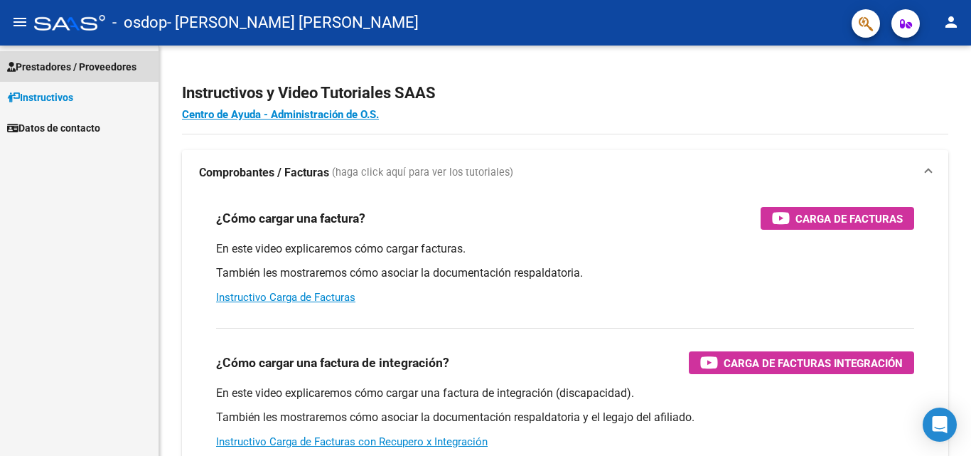
click at [71, 70] on span "Prestadores / Proveedores" at bounding box center [71, 67] width 129 height 16
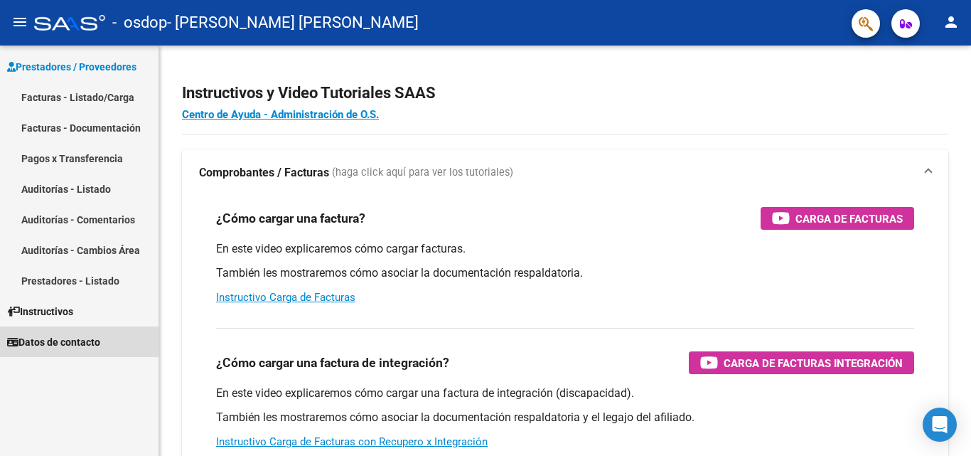
click at [95, 339] on span "Datos de contacto" at bounding box center [53, 342] width 93 height 16
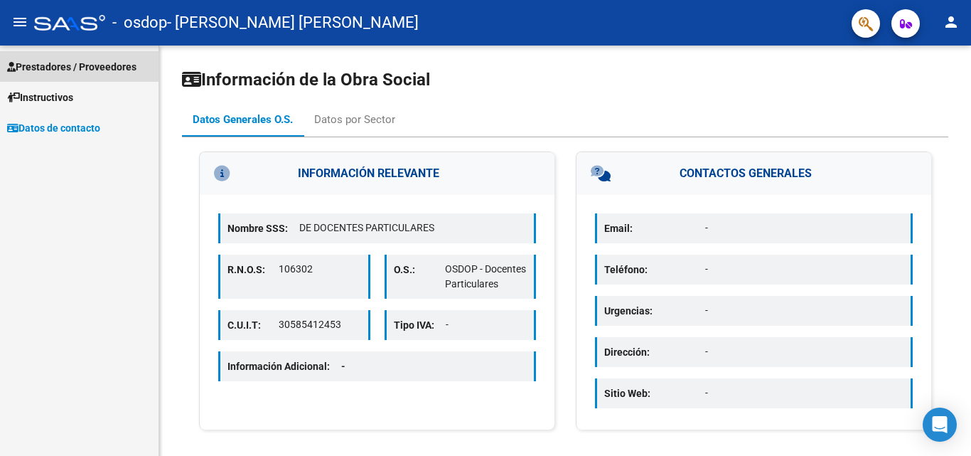
click at [92, 70] on span "Prestadores / Proveedores" at bounding box center [71, 67] width 129 height 16
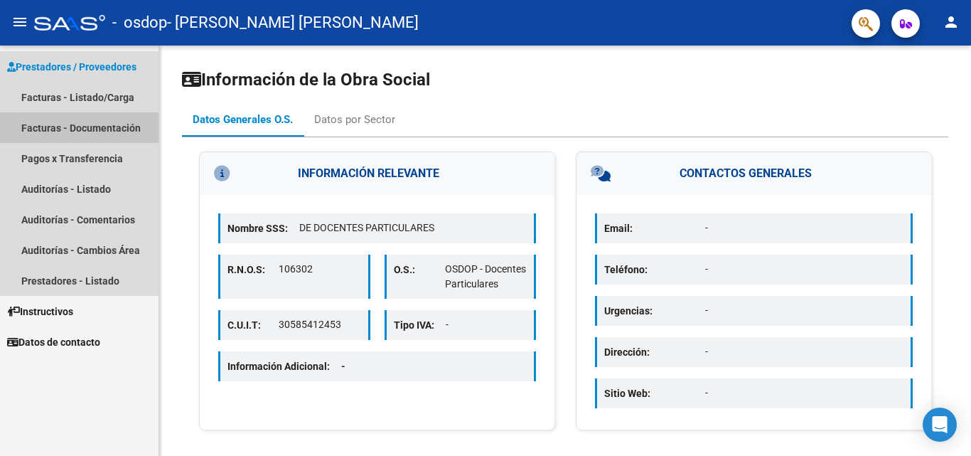
click at [96, 127] on link "Facturas - Documentación" at bounding box center [79, 127] width 159 height 31
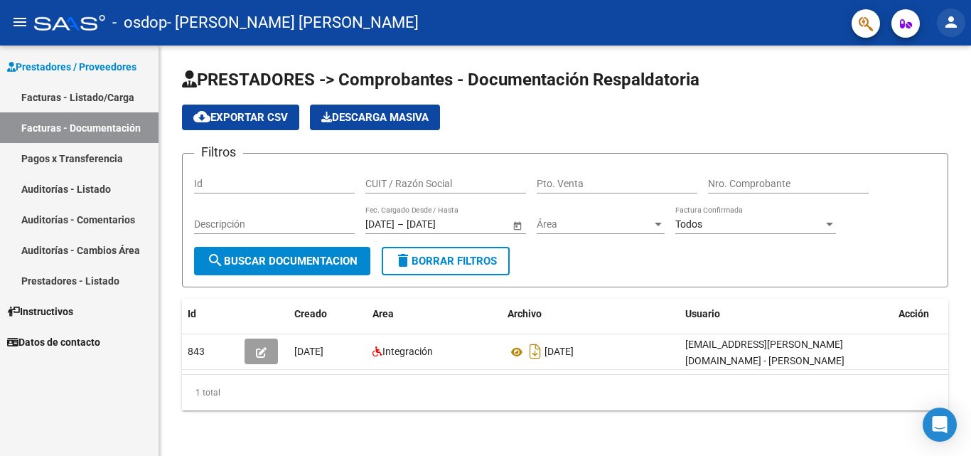
click at [956, 32] on button "person" at bounding box center [951, 23] width 28 height 28
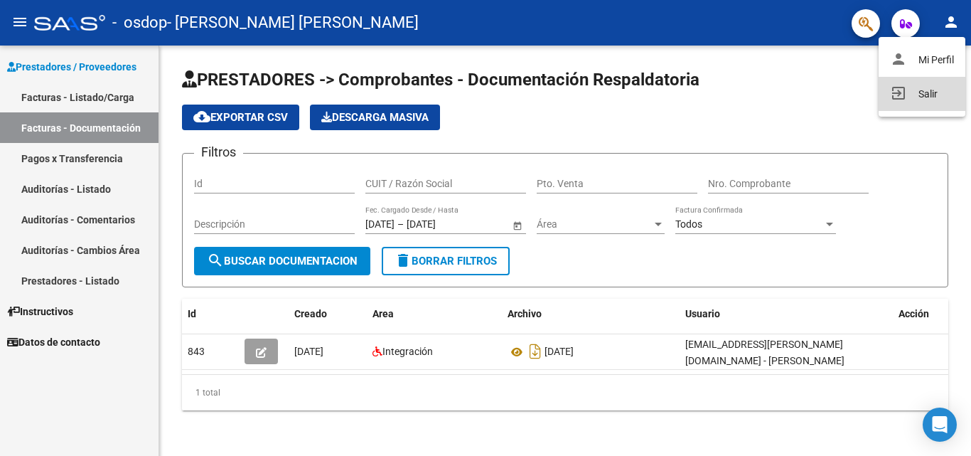
click at [930, 94] on button "exit_to_app Salir" at bounding box center [922, 94] width 87 height 34
